Goal: Information Seeking & Learning: Learn about a topic

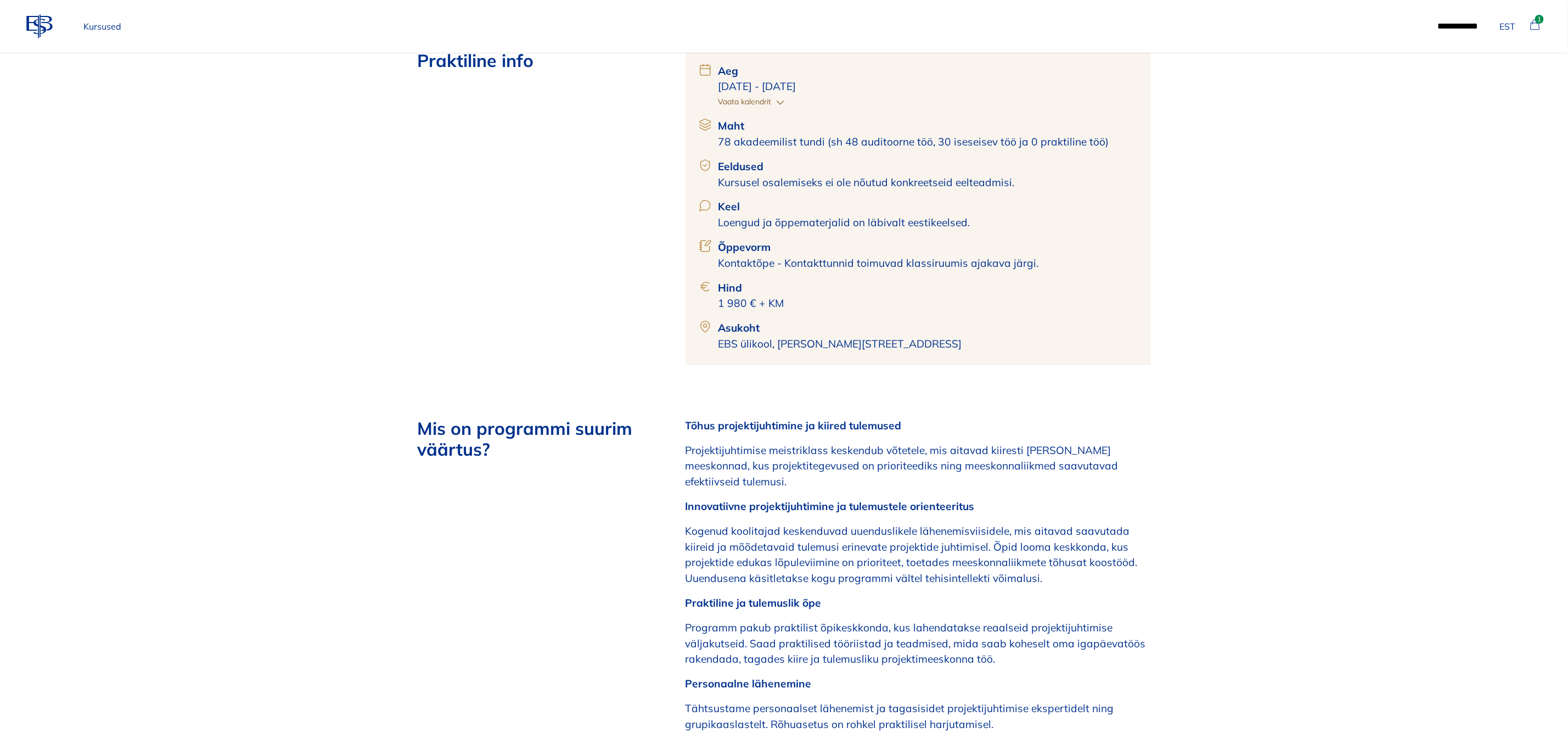
scroll to position [494, 0]
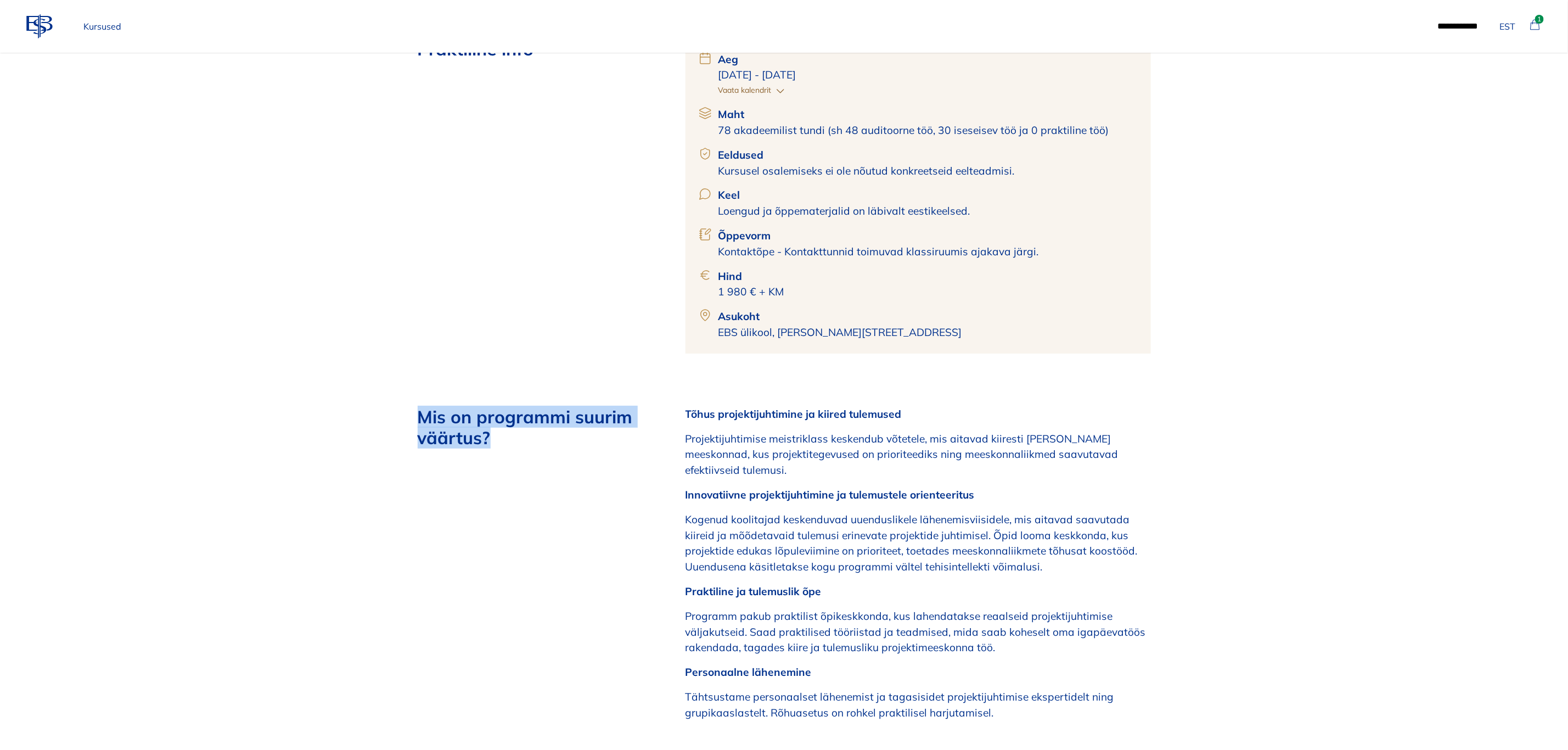
drag, startPoint x: 499, startPoint y: 441, endPoint x: 421, endPoint y: 412, distance: 83.2
click at [421, 412] on h2 "Mis on programmi suurim väärtus?" at bounding box center [534, 428] width 233 height 43
copy h2 "Mis on programmi suurim väärtus?"
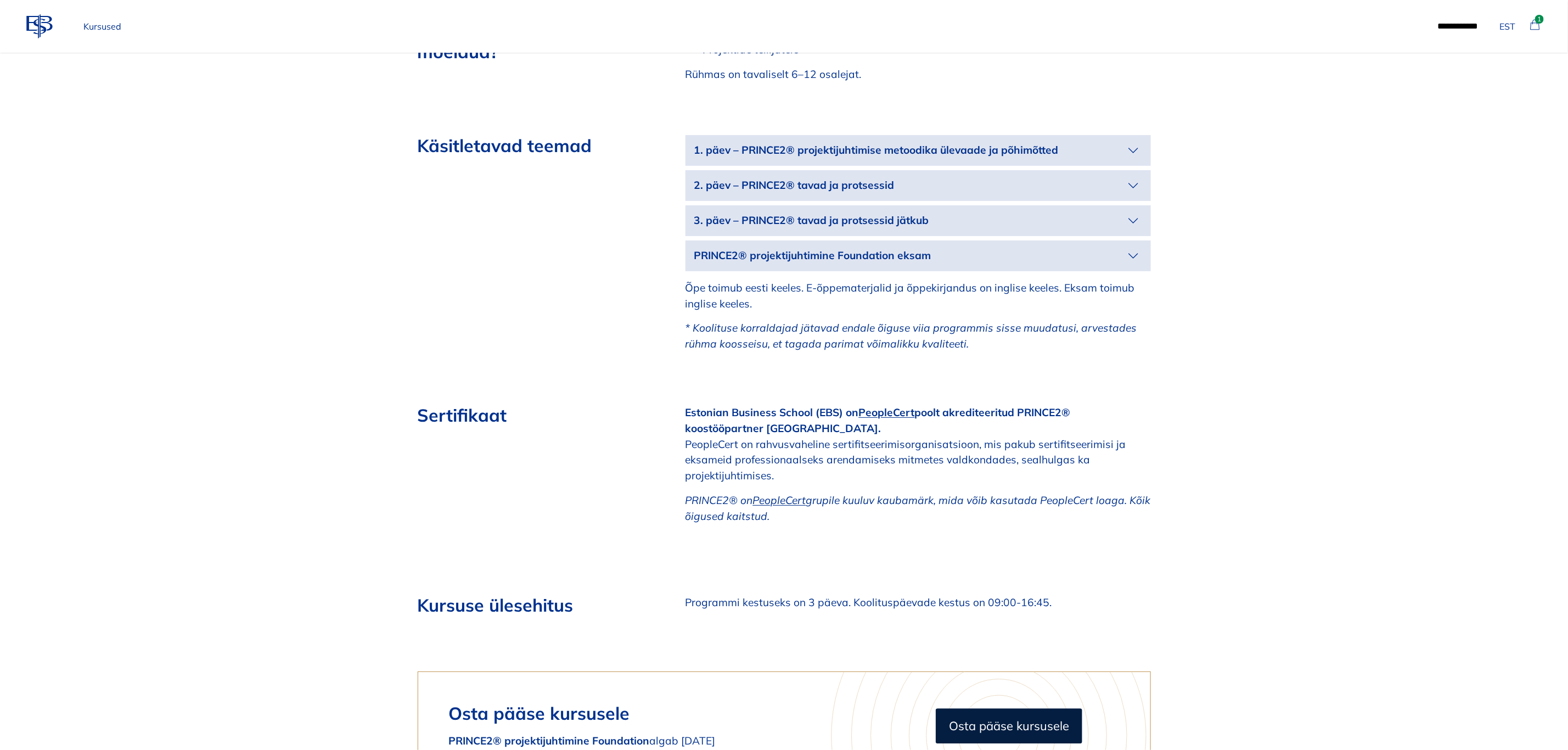
scroll to position [1977, 0]
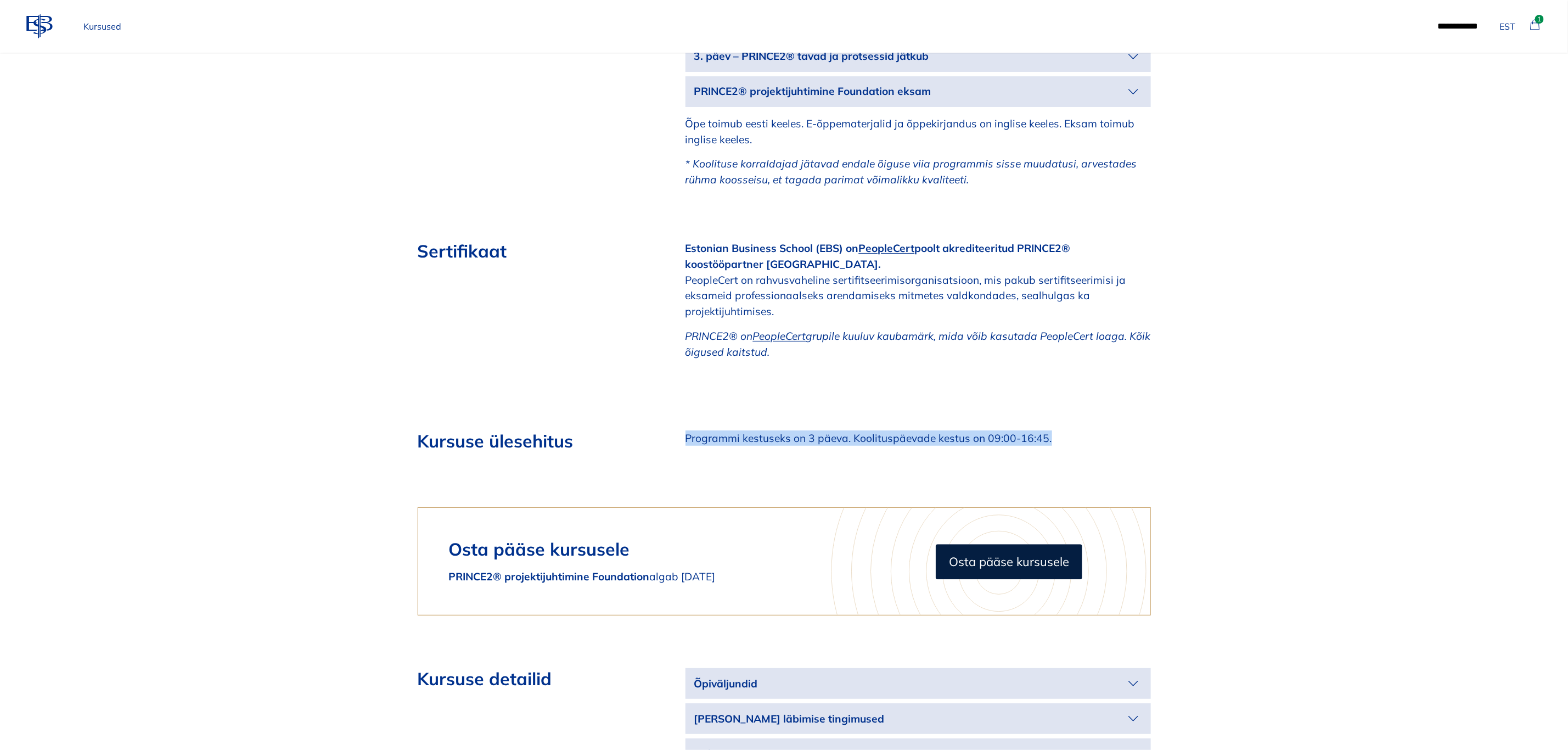
drag, startPoint x: 685, startPoint y: 418, endPoint x: 1072, endPoint y: 419, distance: 387.0
click at [1072, 430] on p "Programmi kestuseks on 3 päeva. Koolituspäevade kestus on 09:00-16:45." at bounding box center [918, 438] width 465 height 16
copy p "Programmi kestuseks on 3 päeva. Koolituspäevade kestus on 09:00-16:45."
